Goal: Information Seeking & Learning: Understand process/instructions

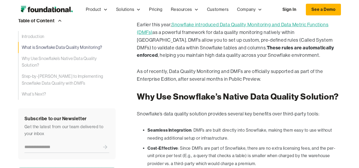
scroll to position [429, 0]
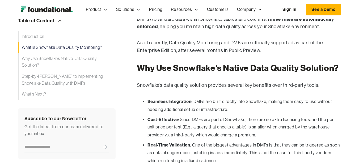
click at [209, 110] on li "Seamless Integration : DMFs are built directly into Snowflake, making them easy…" at bounding box center [243, 106] width 193 height 16
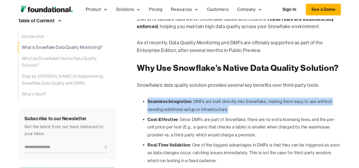
click at [209, 110] on li "Seamless Integration : DMFs are built directly into Snowflake, making them easy…" at bounding box center [243, 106] width 193 height 16
click at [203, 121] on li "Cost-Effective : Since DMFs are part of Snowflake, there are no extra licensing…" at bounding box center [243, 127] width 193 height 23
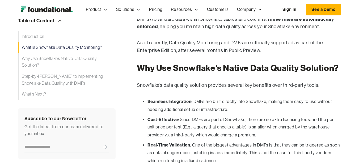
click at [221, 120] on li "Cost-Effective : Since DMFs are part of Snowflake, there are no extra licensing…" at bounding box center [243, 127] width 193 height 23
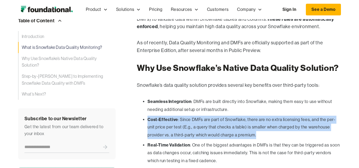
click at [221, 120] on li "Cost-Effective : Since DMFs are part of Snowflake, there are no extra licensing…" at bounding box center [243, 127] width 193 height 23
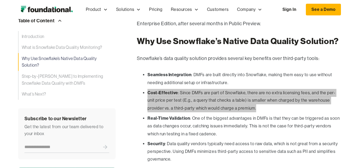
scroll to position [482, 0]
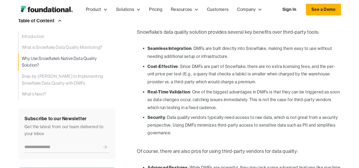
click at [180, 94] on li "Real-Time Validation : One of the biggest advantages in DMFs is that they can b…" at bounding box center [243, 99] width 193 height 23
click at [211, 92] on li "Real-Time Validation : One of the biggest advantages in DMFs is that they can b…" at bounding box center [243, 99] width 193 height 23
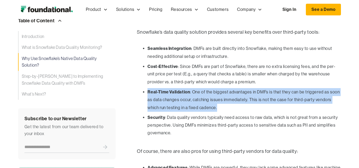
click at [270, 102] on li "Real-Time Validation : One of the biggest advantages in DMFs is that they can b…" at bounding box center [243, 99] width 193 height 23
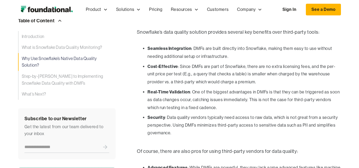
click at [286, 92] on li "Real-Time Validation : One of the biggest advantages in DMFs is that they can b…" at bounding box center [243, 99] width 193 height 23
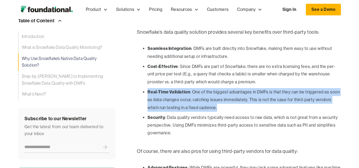
click at [210, 102] on li "Real-Time Validation : One of the biggest advantages in DMFs is that they can b…" at bounding box center [243, 99] width 193 height 23
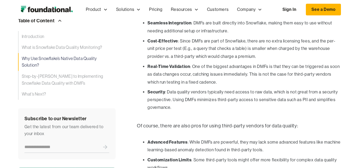
scroll to position [508, 0]
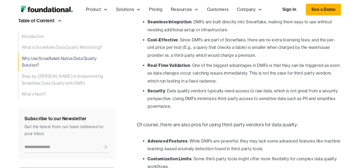
click at [222, 74] on li "Real-Time Validation : One of the biggest advantages in DMFs is that they can b…" at bounding box center [243, 73] width 193 height 23
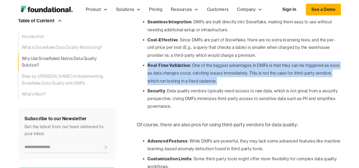
click at [269, 77] on li "Real-Time Validation : One of the biggest advantages in DMFs is that they can b…" at bounding box center [243, 73] width 193 height 23
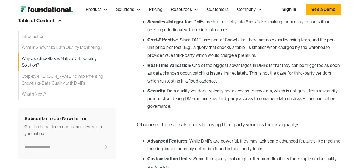
click at [284, 74] on li "Real-Time Validation : One of the biggest advantages in DMFs is that they can b…" at bounding box center [243, 73] width 193 height 23
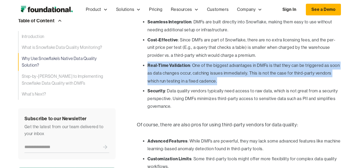
click at [284, 74] on li "Real-Time Validation : One of the biggest advantages in DMFs is that they can b…" at bounding box center [243, 73] width 193 height 23
click at [220, 80] on li "Real-Time Validation : One of the biggest advantages in DMFs is that they can b…" at bounding box center [243, 73] width 193 height 23
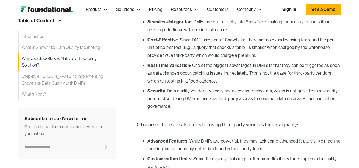
click at [186, 81] on li "Real-Time Validation : One of the biggest advantages in DMFs is that they can b…" at bounding box center [243, 73] width 193 height 23
click at [199, 80] on li "Real-Time Validation : One of the biggest advantages in DMFs is that they can b…" at bounding box center [243, 73] width 193 height 23
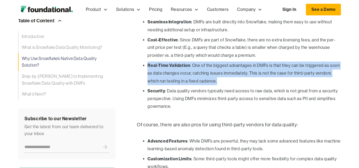
click at [225, 80] on li "Real-Time Validation : One of the biggest advantages in DMFs is that they can b…" at bounding box center [243, 73] width 193 height 23
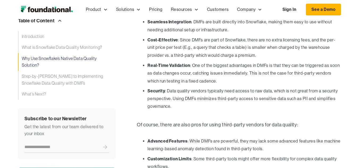
click at [199, 89] on li "Security : Data quality vendors typically need access to raw data, which is not…" at bounding box center [243, 98] width 193 height 23
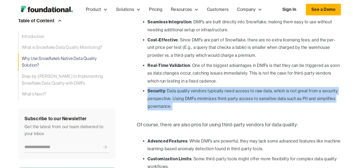
click at [238, 101] on li "Security : Data quality vendors typically need access to raw data, which is not…" at bounding box center [243, 98] width 193 height 23
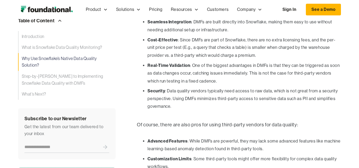
click at [256, 92] on li "Security : Data quality vendors typically need access to raw data, which is not…" at bounding box center [243, 98] width 193 height 23
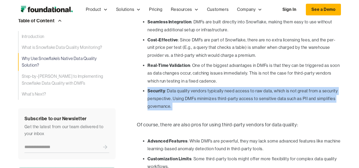
click at [256, 92] on li "Security : Data quality vendors typically need access to raw data, which is not…" at bounding box center [243, 98] width 193 height 23
click at [279, 98] on li "Security : Data quality vendors typically need access to raw data, which is not…" at bounding box center [243, 98] width 193 height 23
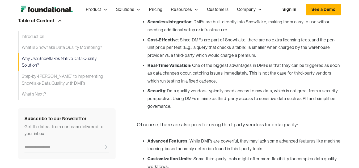
click at [288, 91] on li "Security : Data quality vendors typically need access to raw data, which is not…" at bounding box center [243, 98] width 193 height 23
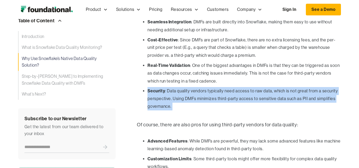
click at [209, 101] on li "Security : Data quality vendors typically need access to raw data, which is not…" at bounding box center [243, 98] width 193 height 23
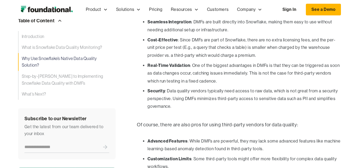
click at [179, 101] on li "Security : Data quality vendors typically need access to raw data, which is not…" at bounding box center [243, 98] width 193 height 23
click at [204, 100] on li "Security : Data quality vendors typically need access to raw data, which is not…" at bounding box center [243, 98] width 193 height 23
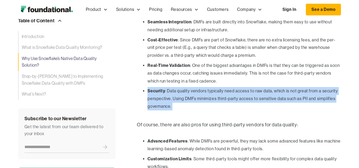
click at [204, 100] on li "Security : Data quality vendors typically need access to raw data, which is not…" at bounding box center [243, 98] width 193 height 23
click at [258, 104] on li "Security : Data quality vendors typically need access to raw data, which is not…" at bounding box center [243, 98] width 193 height 23
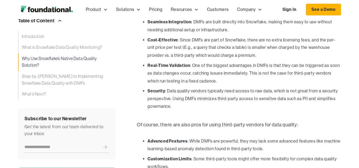
click at [272, 100] on li "Security : Data quality vendors typically need access to raw data, which is not…" at bounding box center [243, 98] width 193 height 23
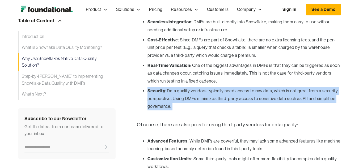
click at [233, 105] on li "Security : Data quality vendors typically need access to raw data, which is not…" at bounding box center [243, 98] width 193 height 23
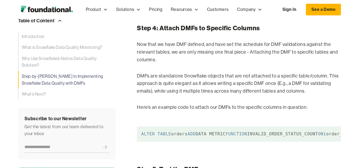
scroll to position [1411, 0]
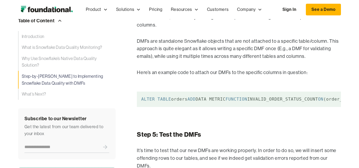
scroll to position [1437, 0]
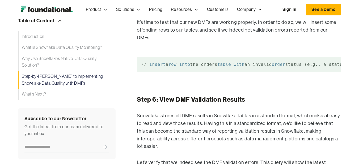
scroll to position [1570, 0]
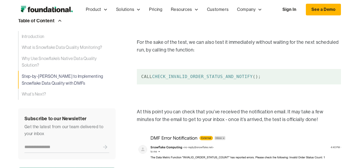
scroll to position [2339, 0]
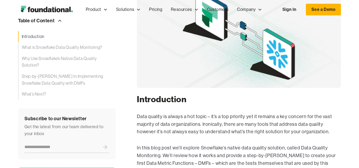
scroll to position [0, 0]
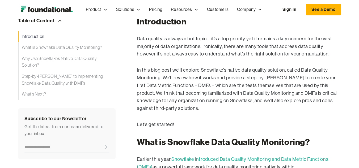
click at [229, 102] on p "In this blog post we’ll explore Snowflake’s native data quality solution, calle…" at bounding box center [239, 89] width 204 height 46
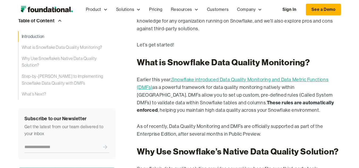
scroll to position [464, 0]
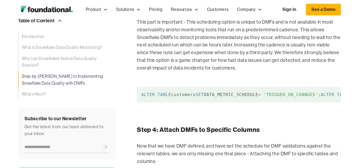
scroll to position [1313, 0]
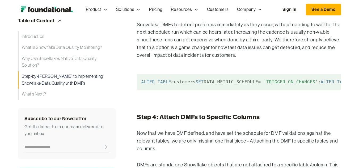
drag, startPoint x: 141, startPoint y: 87, endPoint x: 210, endPoint y: 115, distance: 74.6
copy code "CREATE DATA METRIC FUNCTION IF NOT EXISTS INVALID_EMAIL_COUNT (ARG_T table (ARG…"
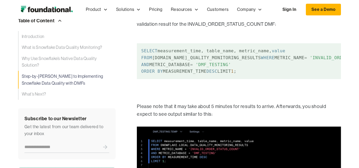
scroll to position [1711, 0]
drag, startPoint x: 229, startPoint y: 86, endPoint x: 141, endPoint y: 77, distance: 87.8
copy code "ALTER TABLE customers ADD DATA METRIC FUNCTION INVALID_EMAIL_COUNT ON (email);"
